Goal: Navigation & Orientation: Find specific page/section

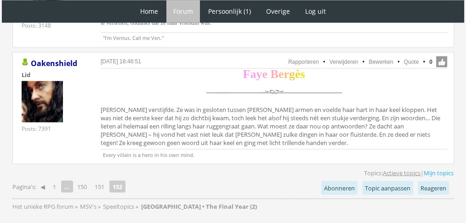
click at [393, 169] on link "Actieve topics" at bounding box center [402, 173] width 38 height 8
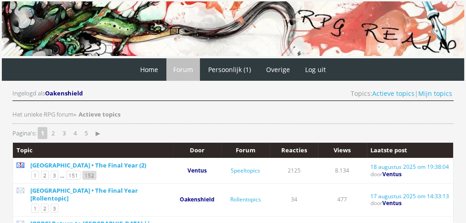
click at [87, 175] on link "152" at bounding box center [89, 175] width 14 height 9
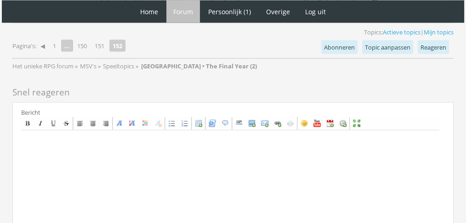
scroll to position [2177, 0]
